Goal: Task Accomplishment & Management: Complete application form

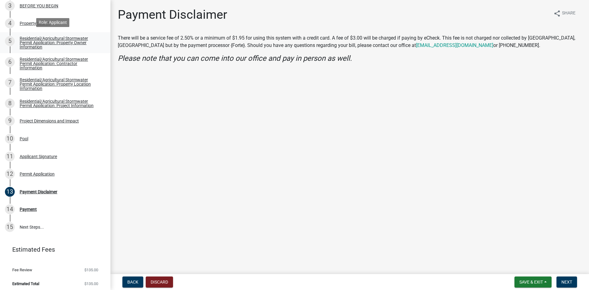
scroll to position [137, 0]
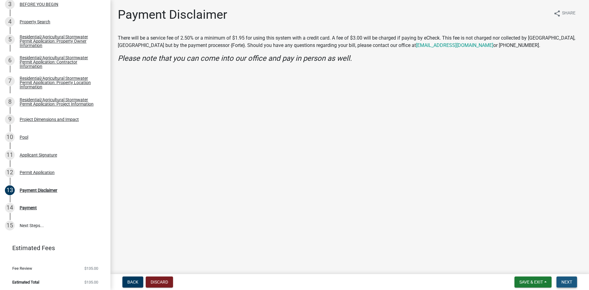
click at [569, 283] on span "Next" at bounding box center [566, 282] width 11 height 5
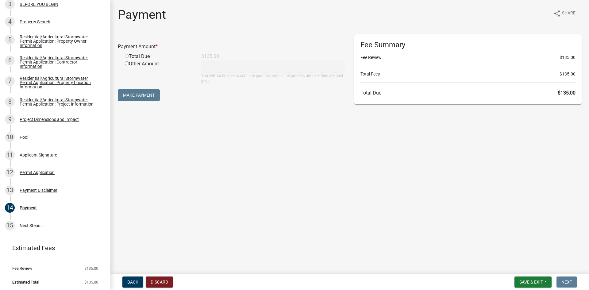
click at [128, 56] on input "radio" at bounding box center [127, 56] width 4 height 4
radio input "true"
type input "135"
click at [143, 100] on button "Make Payment" at bounding box center [139, 95] width 42 height 12
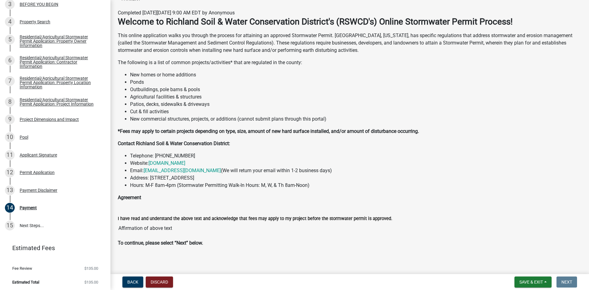
scroll to position [126, 0]
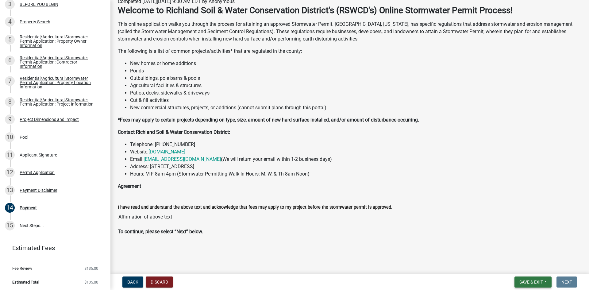
click at [546, 282] on button "Save & Exit" at bounding box center [533, 281] width 37 height 11
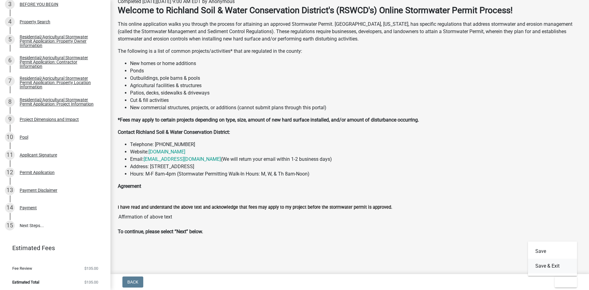
click at [552, 268] on button "Save & Exit" at bounding box center [552, 266] width 49 height 15
